Goal: Navigation & Orientation: Find specific page/section

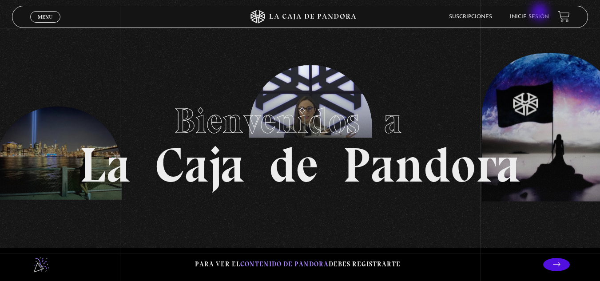
click at [541, 13] on li "Inicie sesión" at bounding box center [529, 17] width 39 height 14
click at [536, 19] on link "Inicie sesión" at bounding box center [529, 16] width 39 height 5
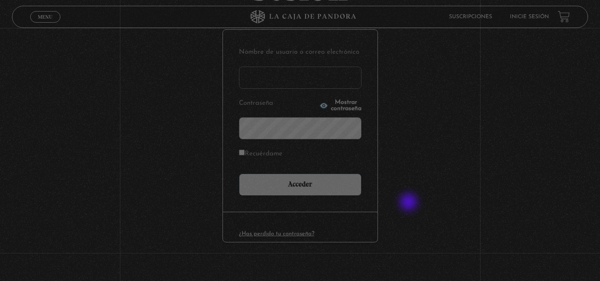
scroll to position [108, 0]
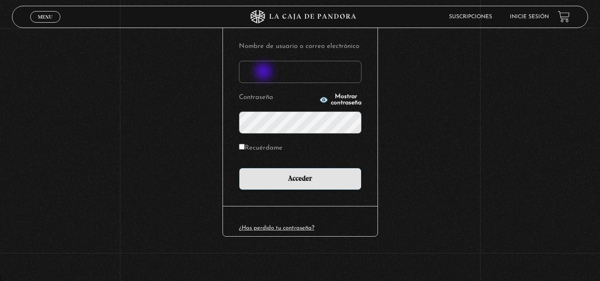
click at [264, 72] on input "Nombre de usuario o correo electrónico" at bounding box center [300, 72] width 123 height 22
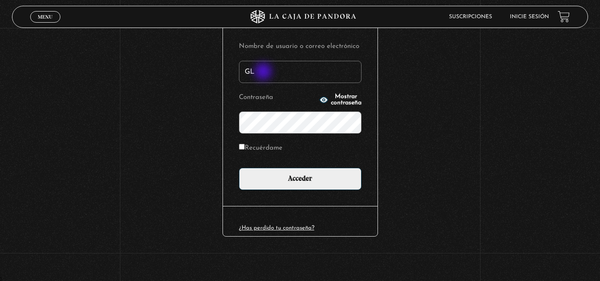
type input "G"
type input "glenmb16@gmail.com"
click at [331, 100] on span "Mostrar contraseña" at bounding box center [346, 100] width 31 height 12
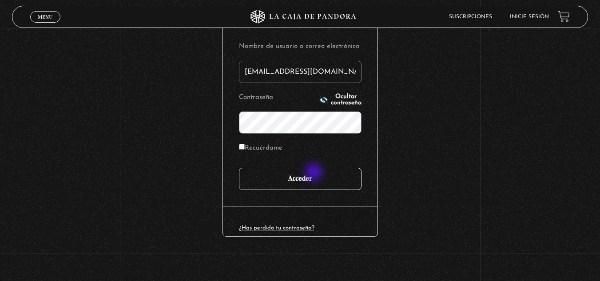
click at [315, 175] on input "Acceder" at bounding box center [300, 179] width 123 height 22
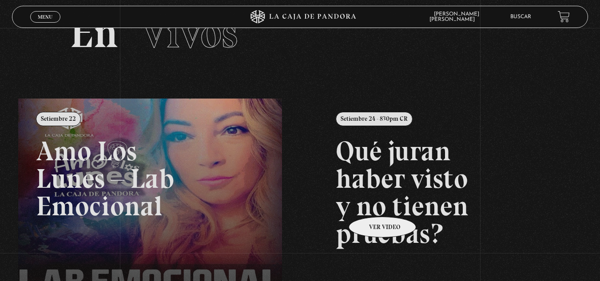
scroll to position [133, 0]
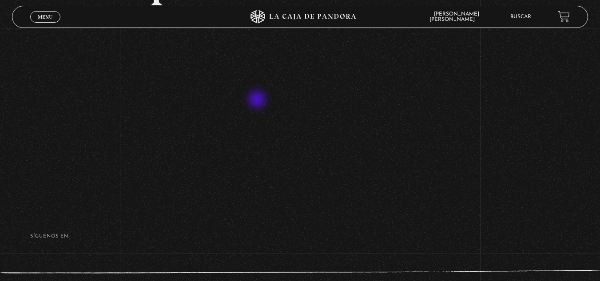
scroll to position [178, 0]
